Goal: Task Accomplishment & Management: Manage account settings

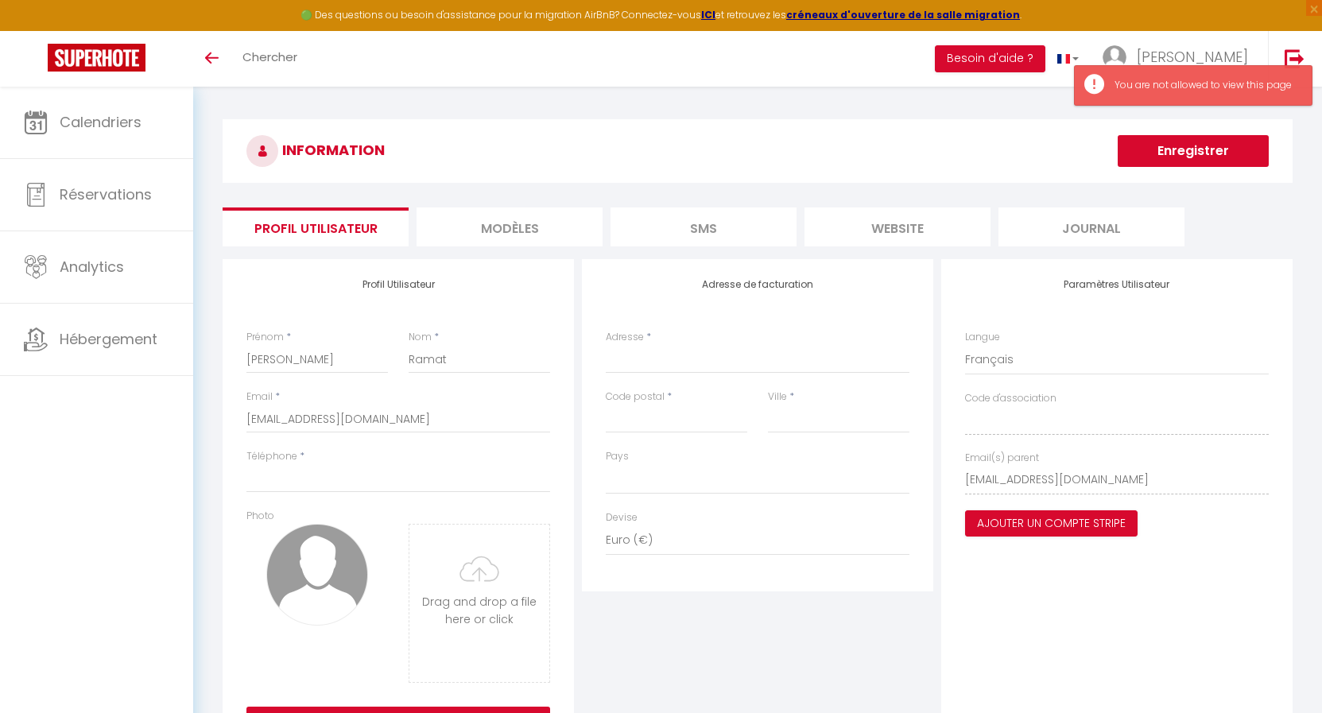
select select
select select "28"
select select "fr"
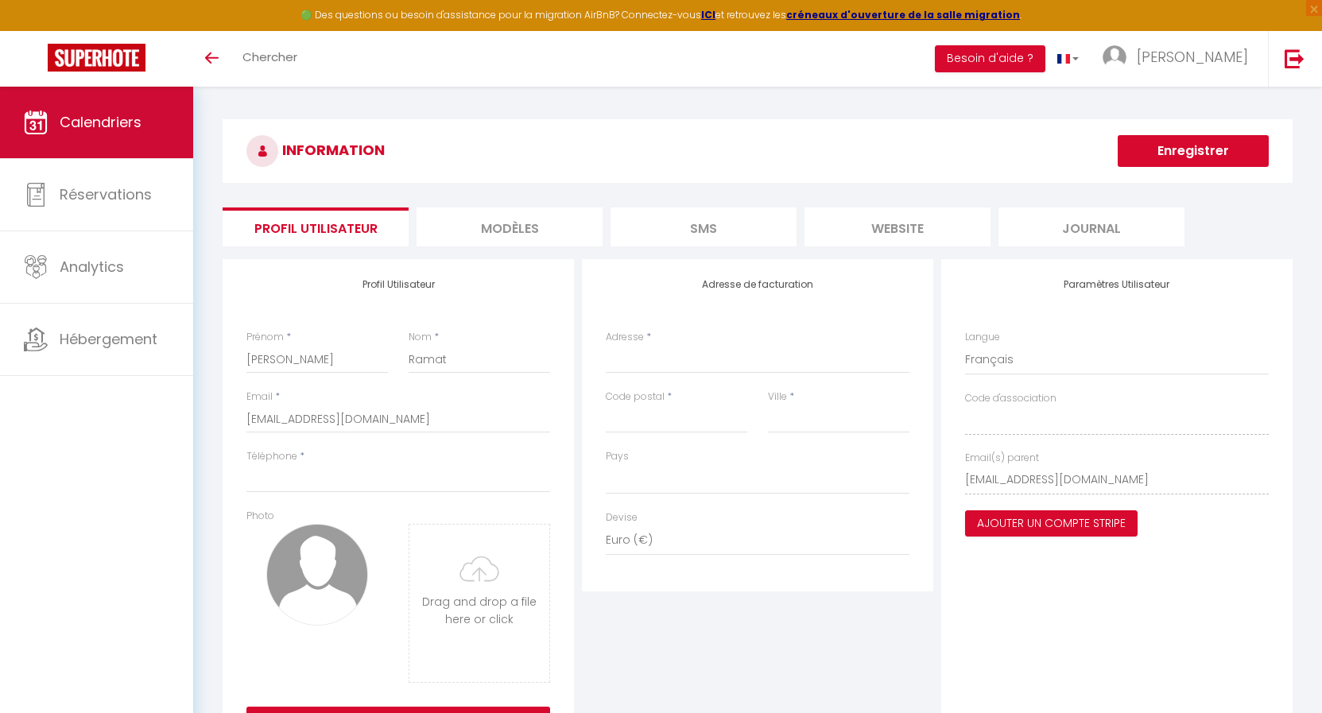
click at [86, 128] on span "Calendriers" at bounding box center [101, 122] width 82 height 20
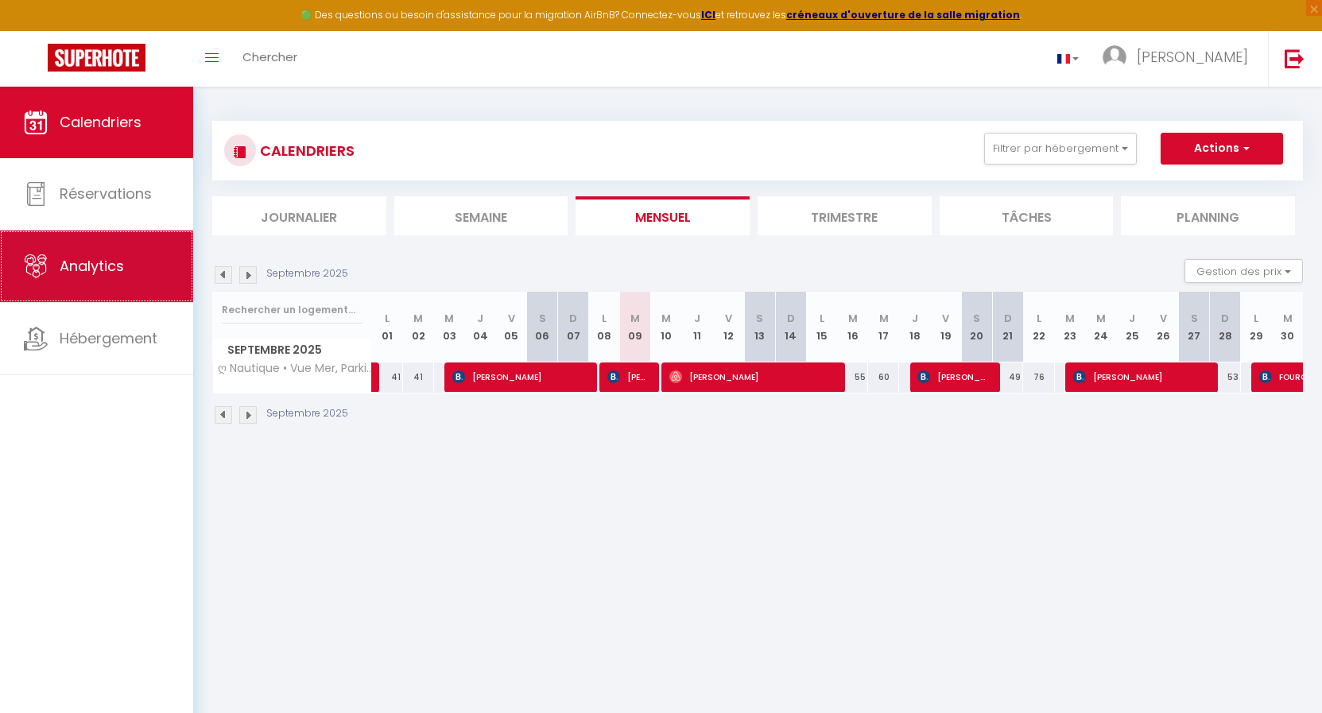
click at [97, 266] on span "Analytics" at bounding box center [92, 266] width 64 height 20
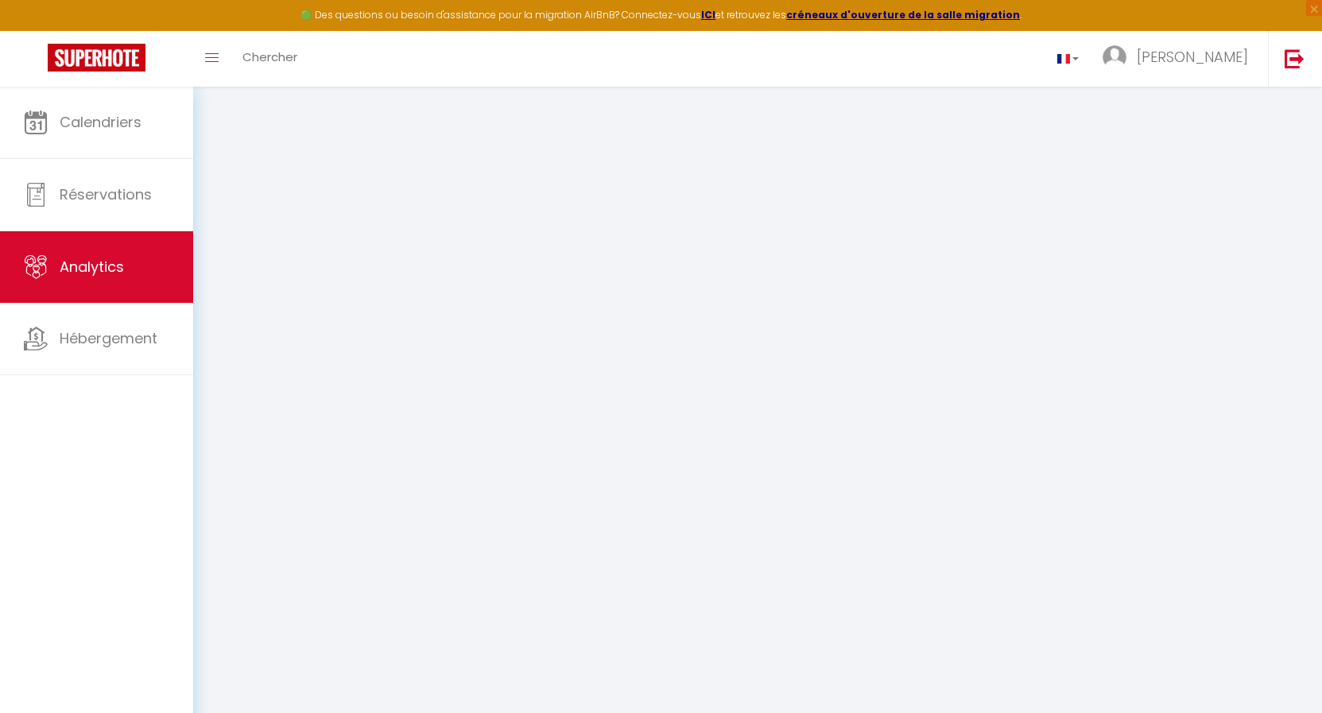
select select "2025"
select select "9"
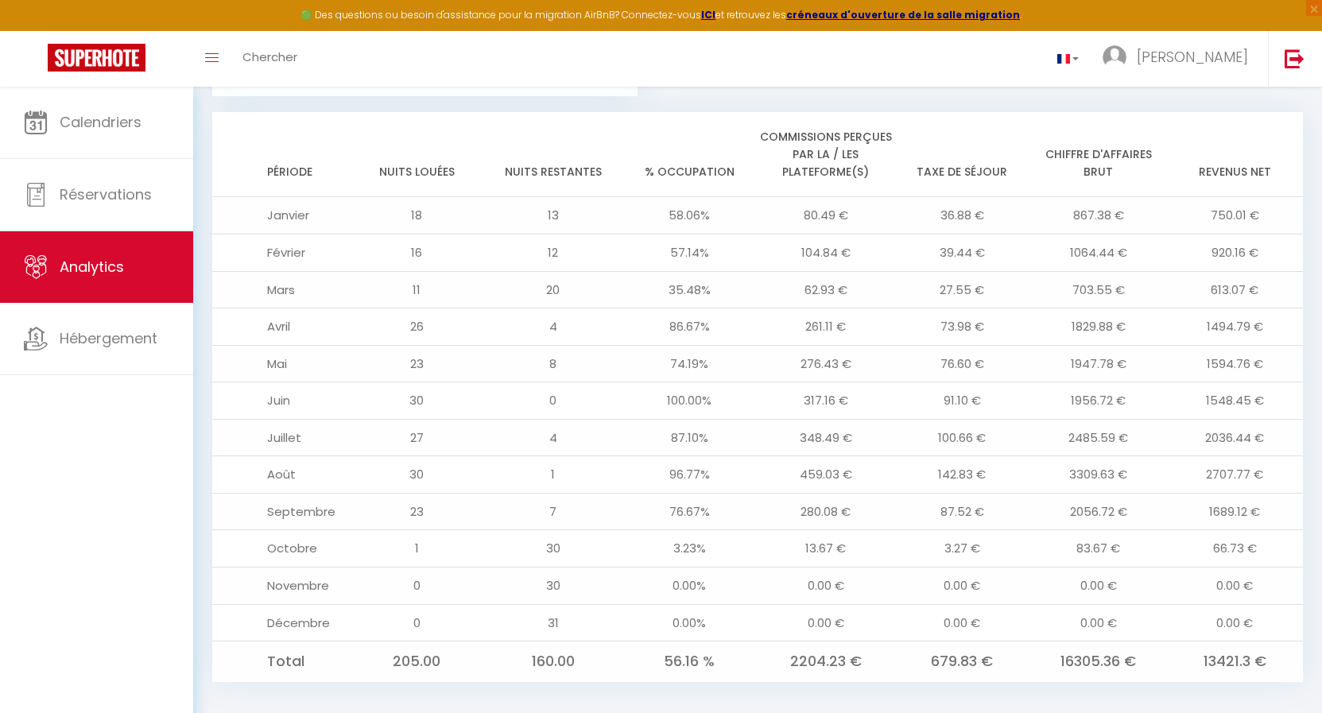
scroll to position [1259, 0]
